Goal: Task Accomplishment & Management: Manage account settings

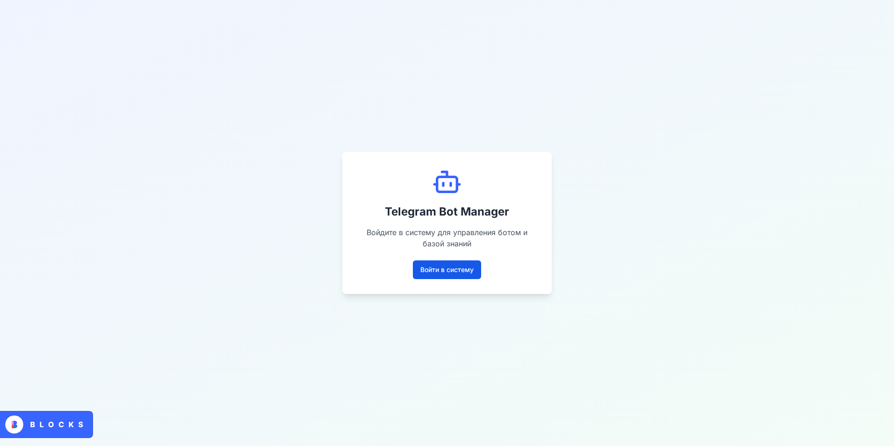
click at [450, 272] on button "Войти в систему" at bounding box center [447, 269] width 68 height 19
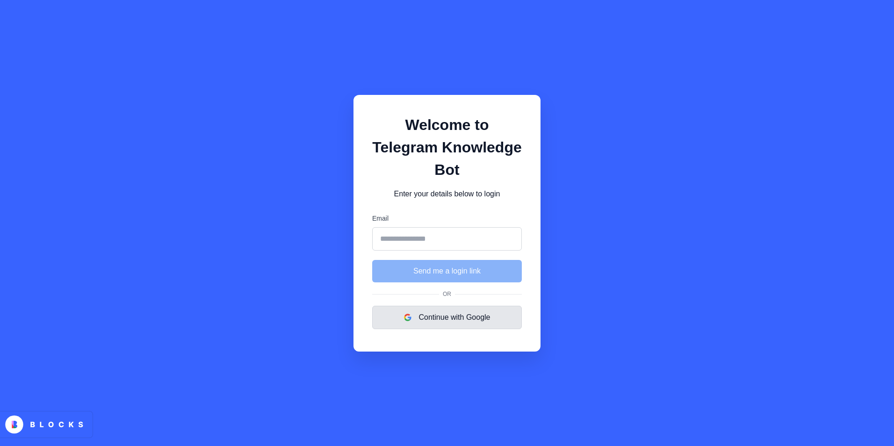
click at [434, 310] on button "Continue with Google" at bounding box center [447, 317] width 150 height 23
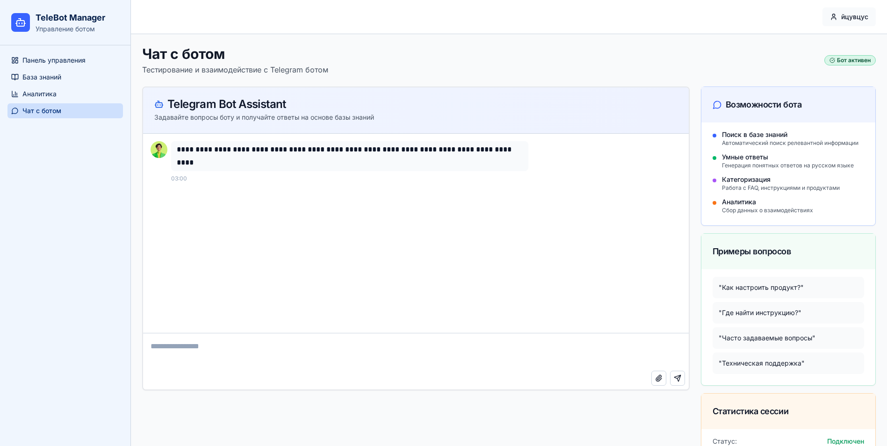
click at [850, 21] on html "**********" at bounding box center [443, 257] width 887 height 514
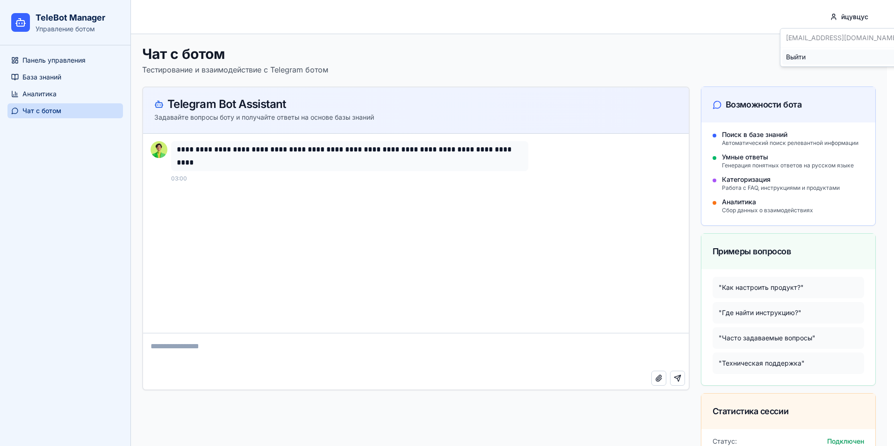
click at [816, 59] on div "Выйти" at bounding box center [842, 57] width 120 height 15
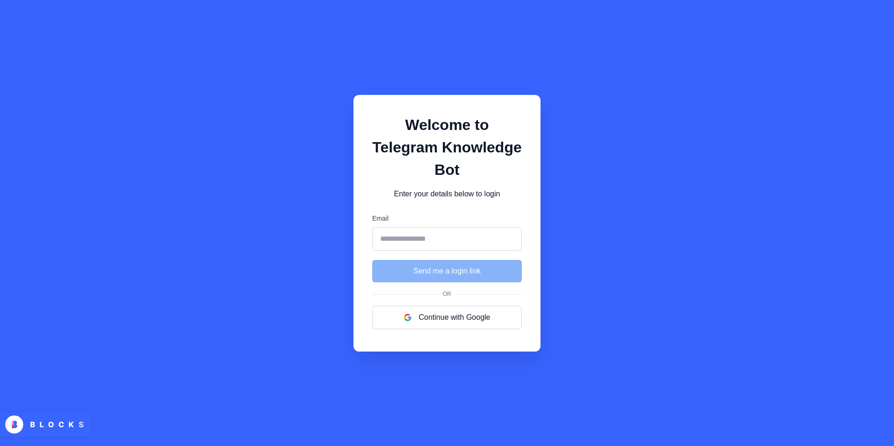
click at [426, 227] on input "Email" at bounding box center [447, 238] width 150 height 23
click at [458, 214] on label "Email" at bounding box center [447, 219] width 150 height 10
click at [458, 227] on input "Email" at bounding box center [447, 238] width 150 height 23
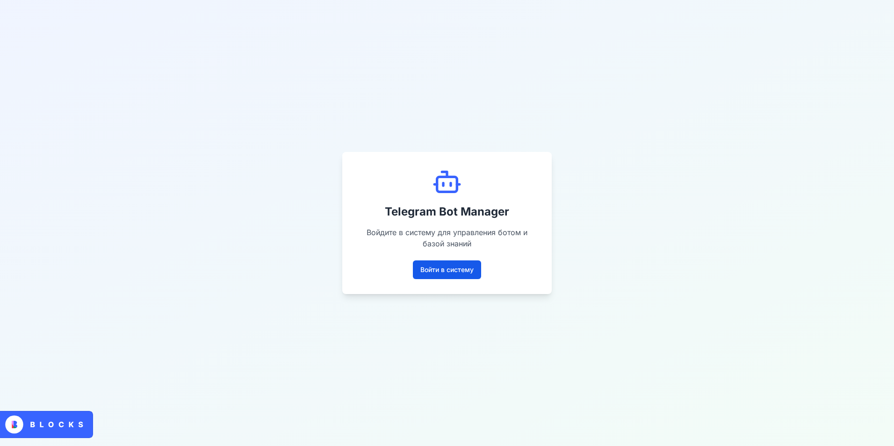
click at [467, 265] on button "Войти в систему" at bounding box center [447, 269] width 68 height 19
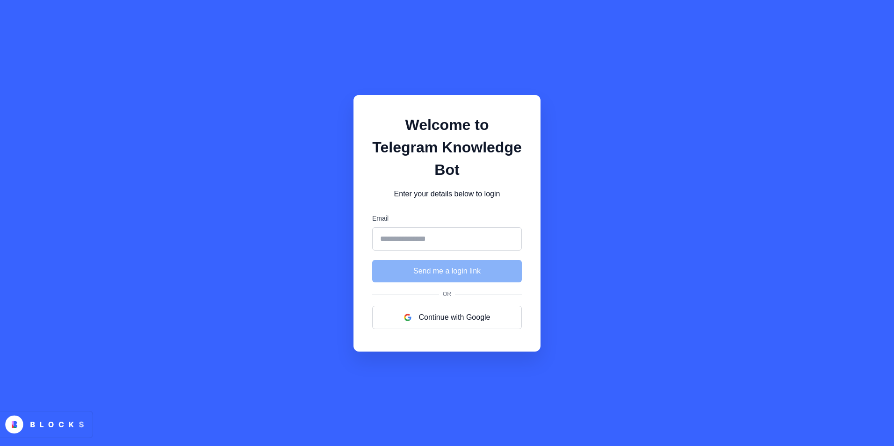
click at [465, 227] on input "Email" at bounding box center [447, 238] width 150 height 23
click at [517, 195] on div "Welcome to Telegram Knowledge Bot Enter your details below to login Email Send …" at bounding box center [446, 223] width 187 height 257
click at [443, 237] on input "Email" at bounding box center [447, 238] width 150 height 23
type input "**********"
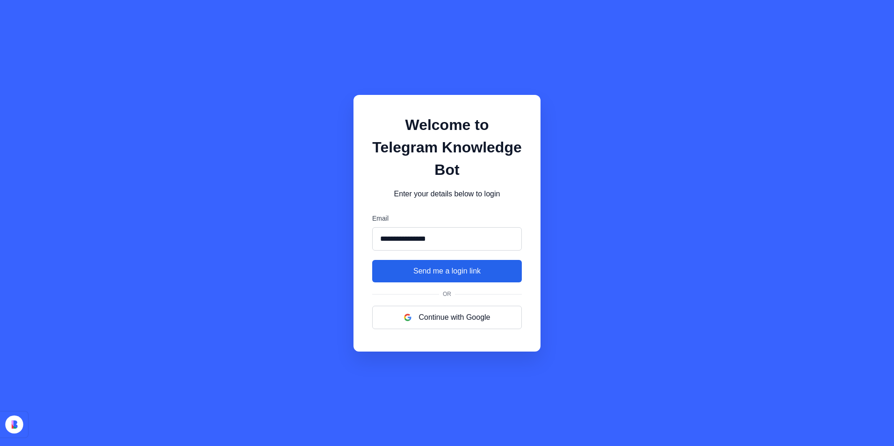
click at [427, 260] on button "Send me a login link" at bounding box center [447, 271] width 150 height 22
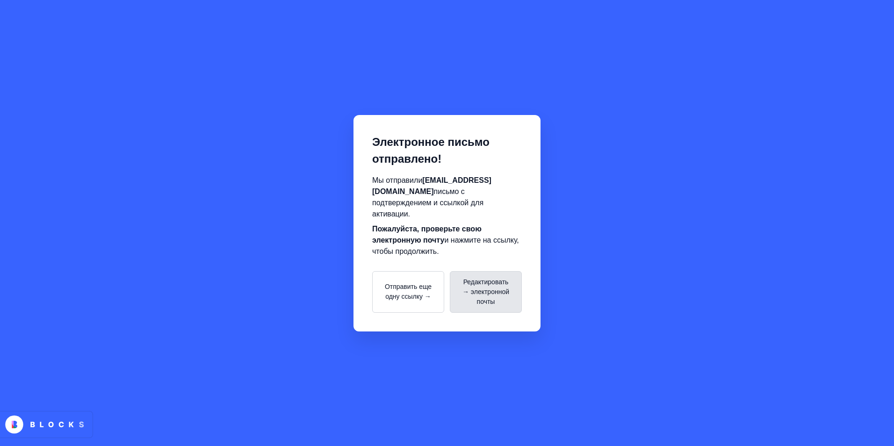
click at [493, 287] on button "Редактировать → электронной почты" at bounding box center [486, 292] width 72 height 42
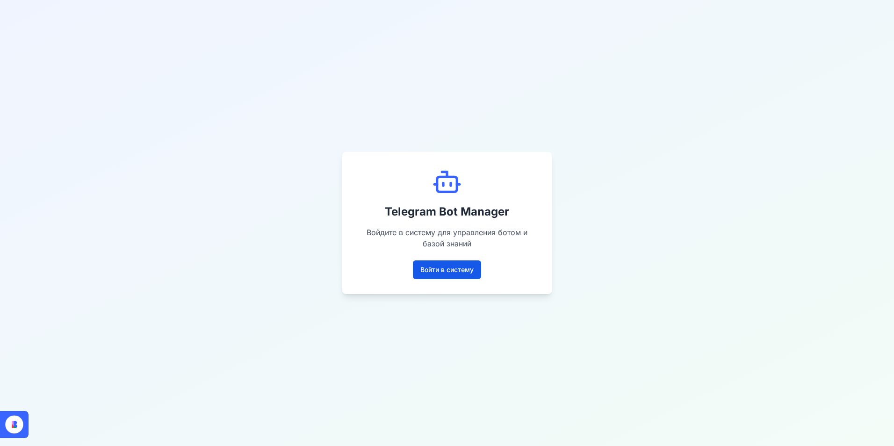
click at [465, 272] on button "Войти в систему" at bounding box center [447, 269] width 68 height 19
click at [437, 270] on button "Войти в систему" at bounding box center [447, 269] width 68 height 19
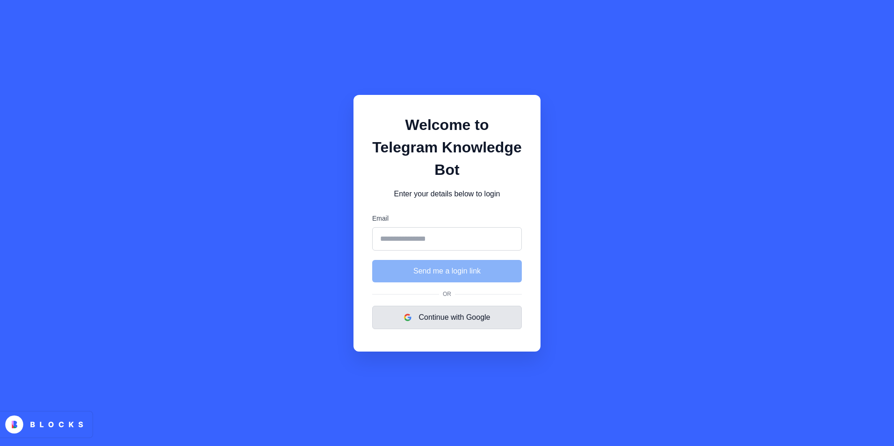
click at [413, 306] on button "Continue with Google" at bounding box center [447, 317] width 150 height 23
